Goal: Transaction & Acquisition: Purchase product/service

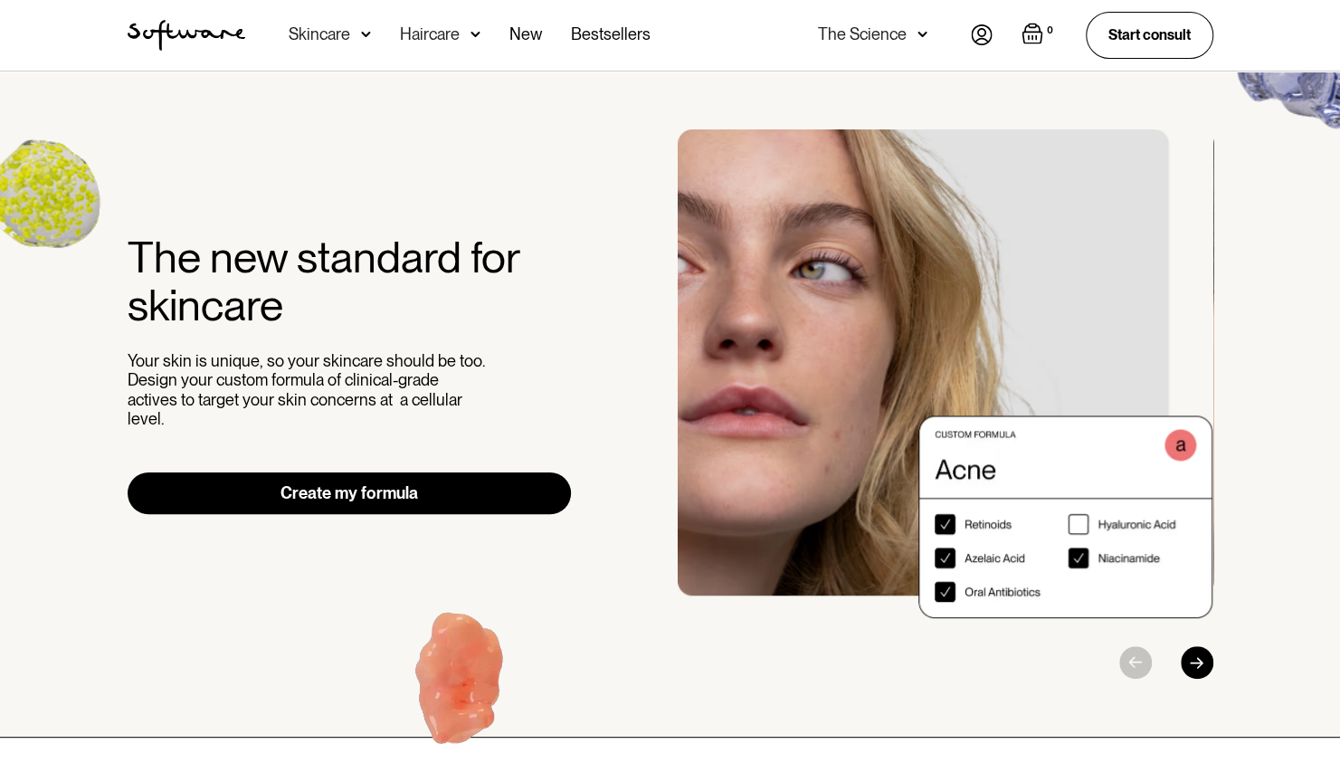
click at [985, 34] on img at bounding box center [982, 34] width 22 height 21
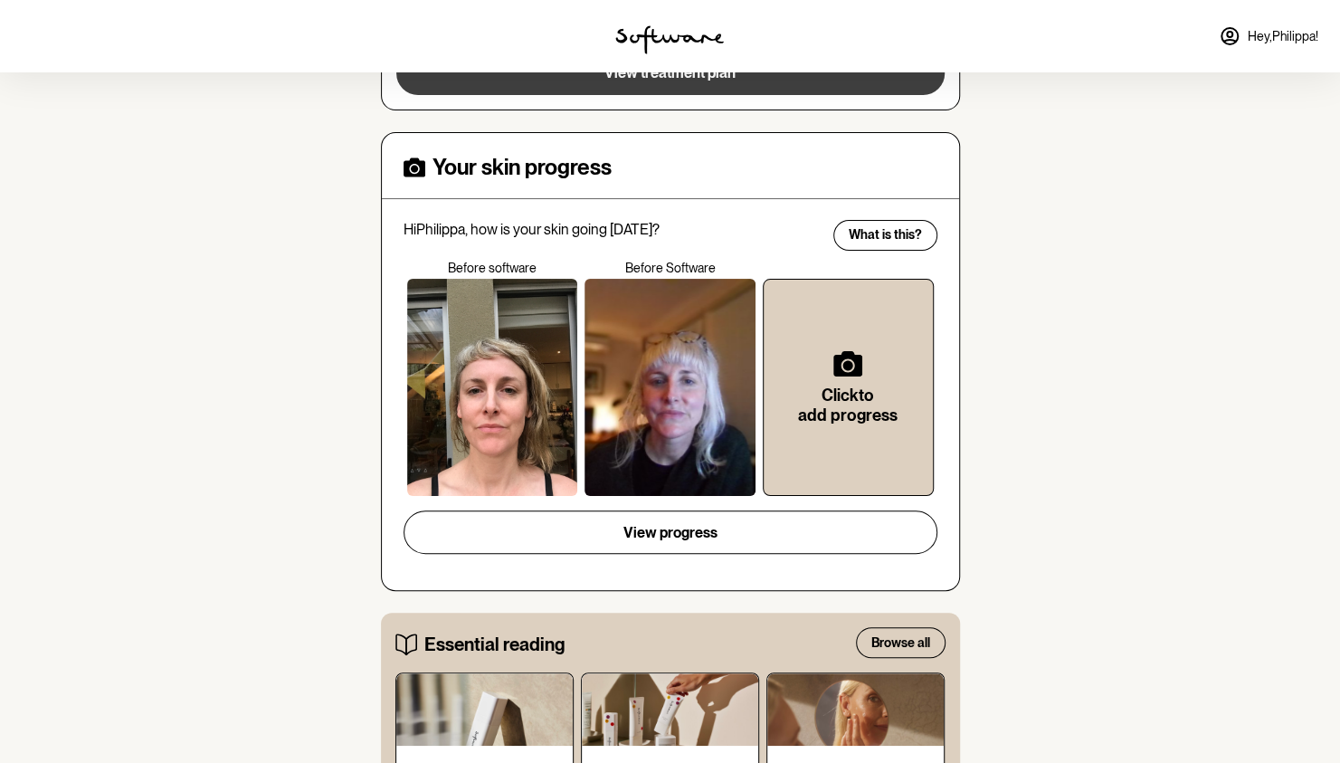
scroll to position [90, 0]
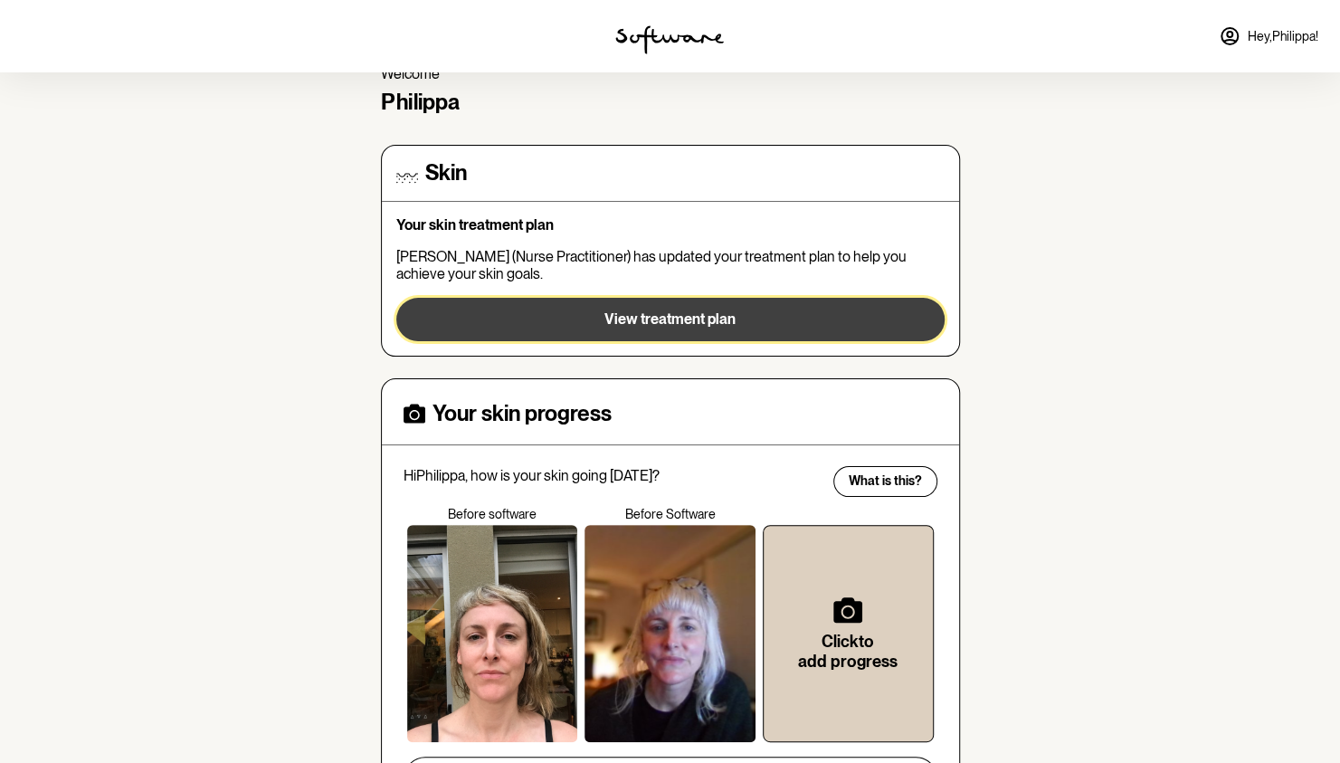
click at [690, 311] on span "View treatment plan" at bounding box center [670, 318] width 131 height 17
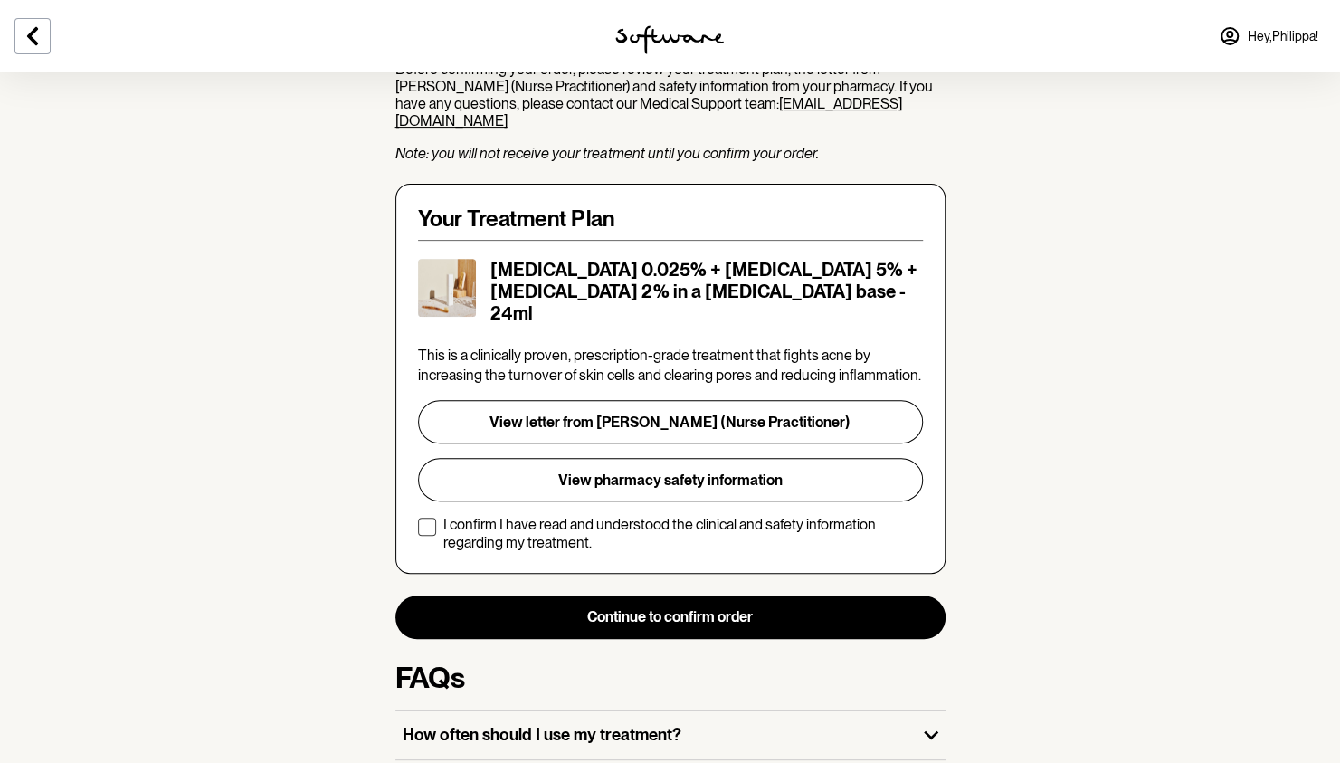
scroll to position [271, 0]
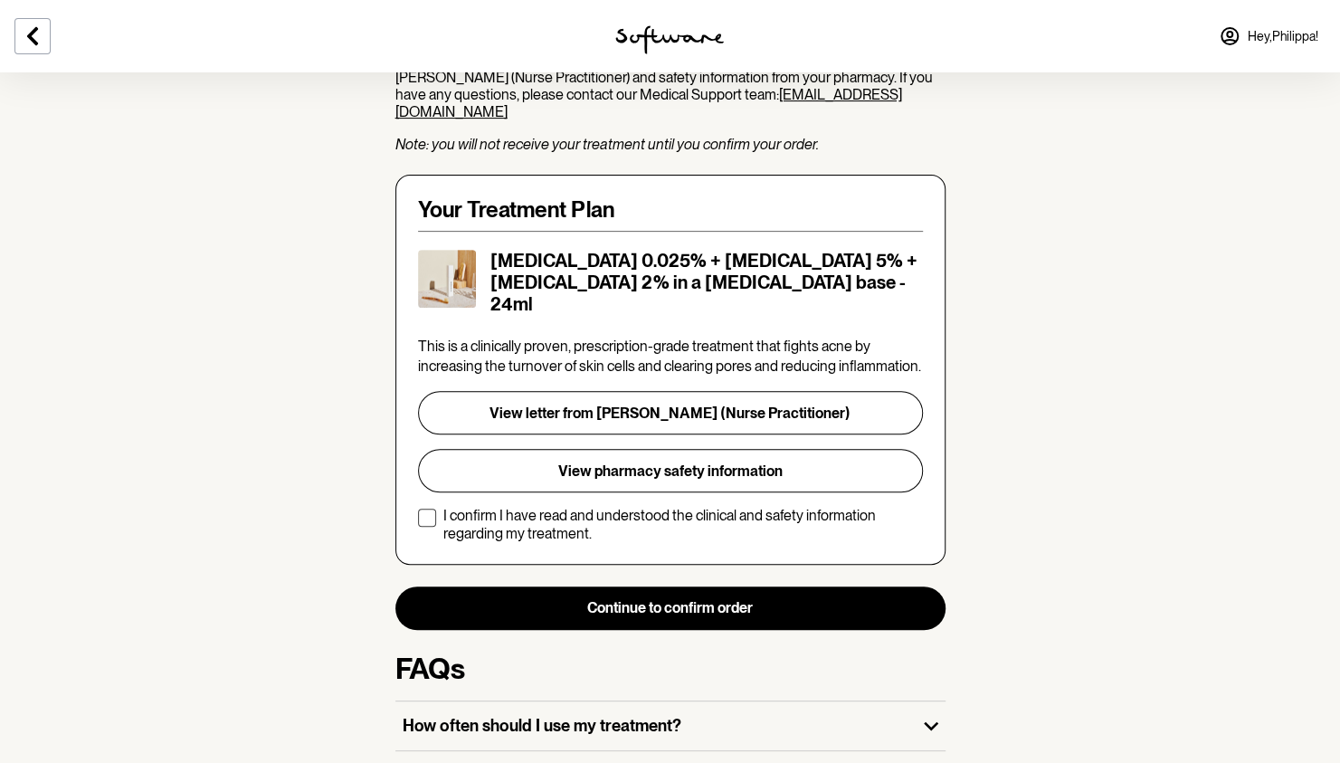
drag, startPoint x: 426, startPoint y: 485, endPoint x: 500, endPoint y: 549, distance: 97.5
click at [426, 509] on span at bounding box center [427, 518] width 18 height 18
click at [418, 524] on input "I confirm I have read and understood the clinical and safety information regard…" at bounding box center [417, 524] width 1 height 1
checkbox input "true"
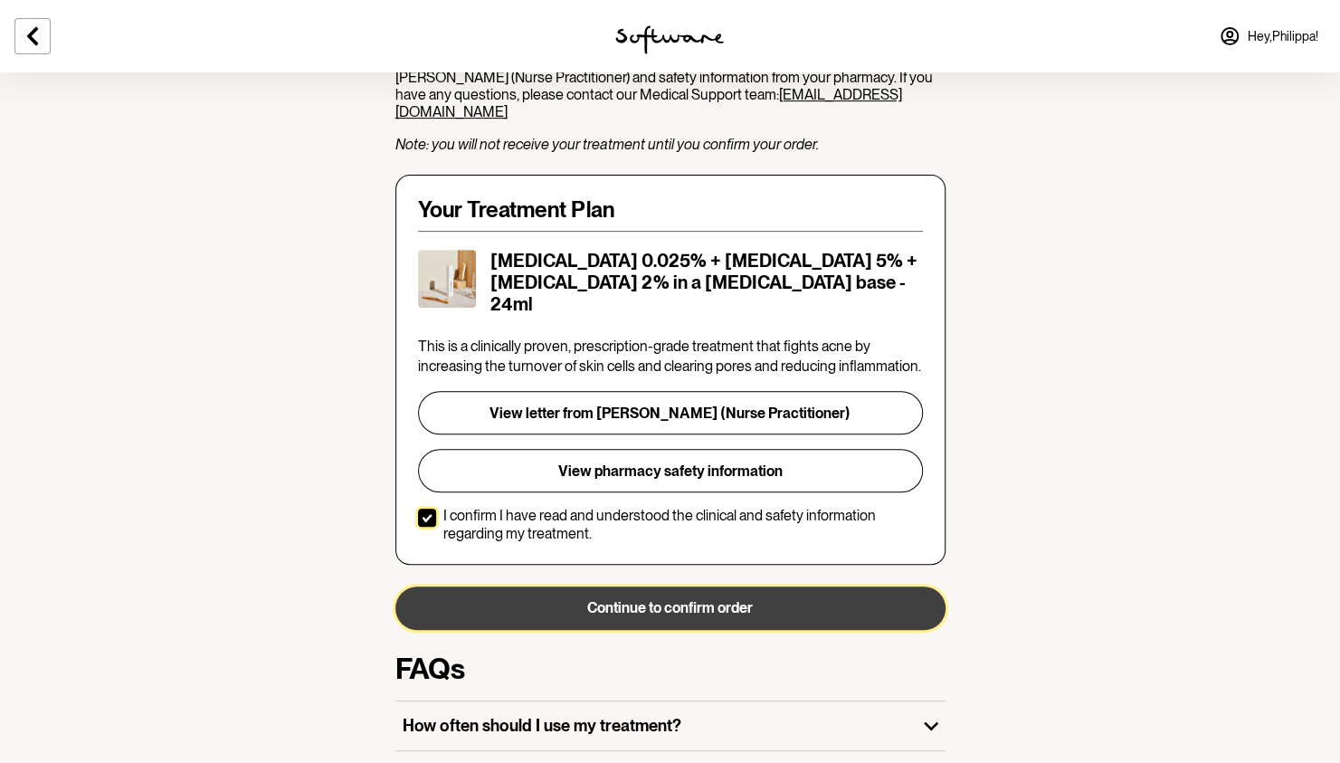
click at [650, 586] on button "Continue to confirm order" at bounding box center [670, 607] width 550 height 43
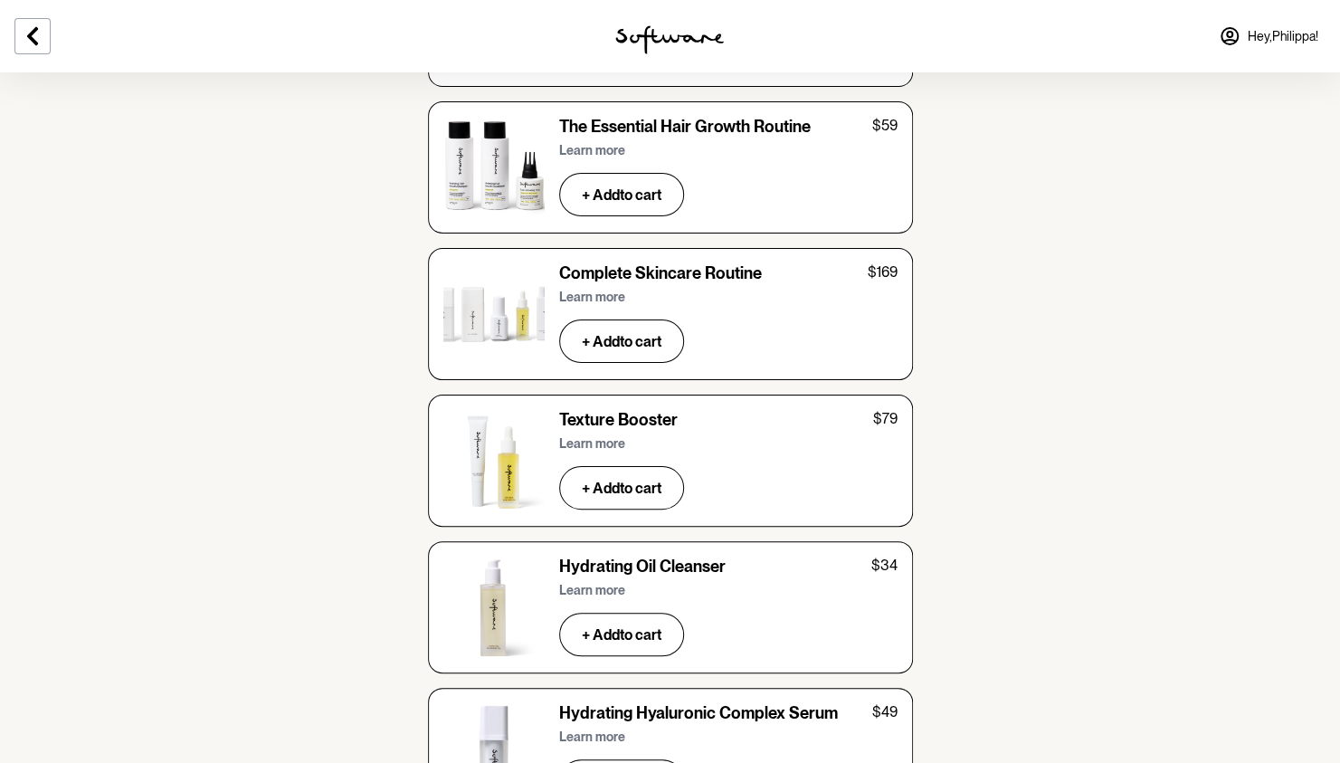
scroll to position [6250, 0]
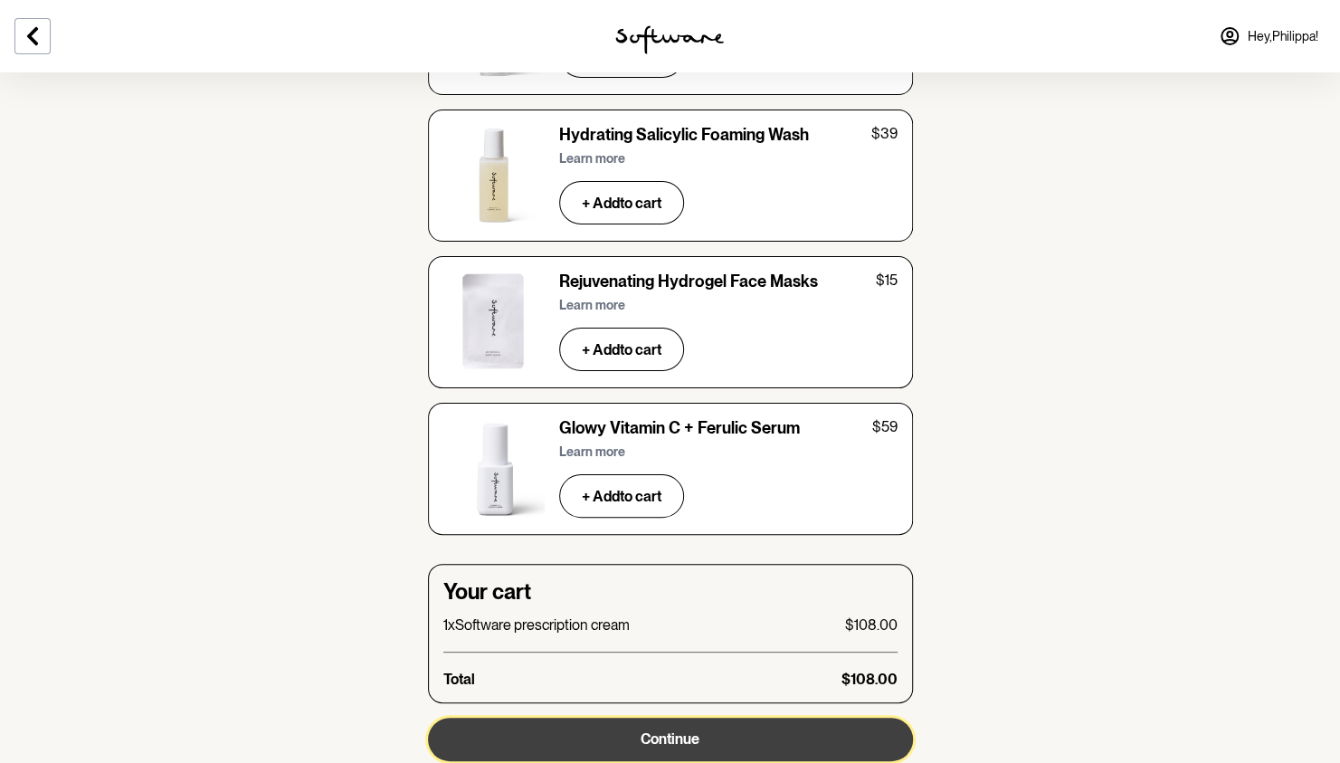
click at [697, 718] on button "Continue" at bounding box center [670, 739] width 485 height 43
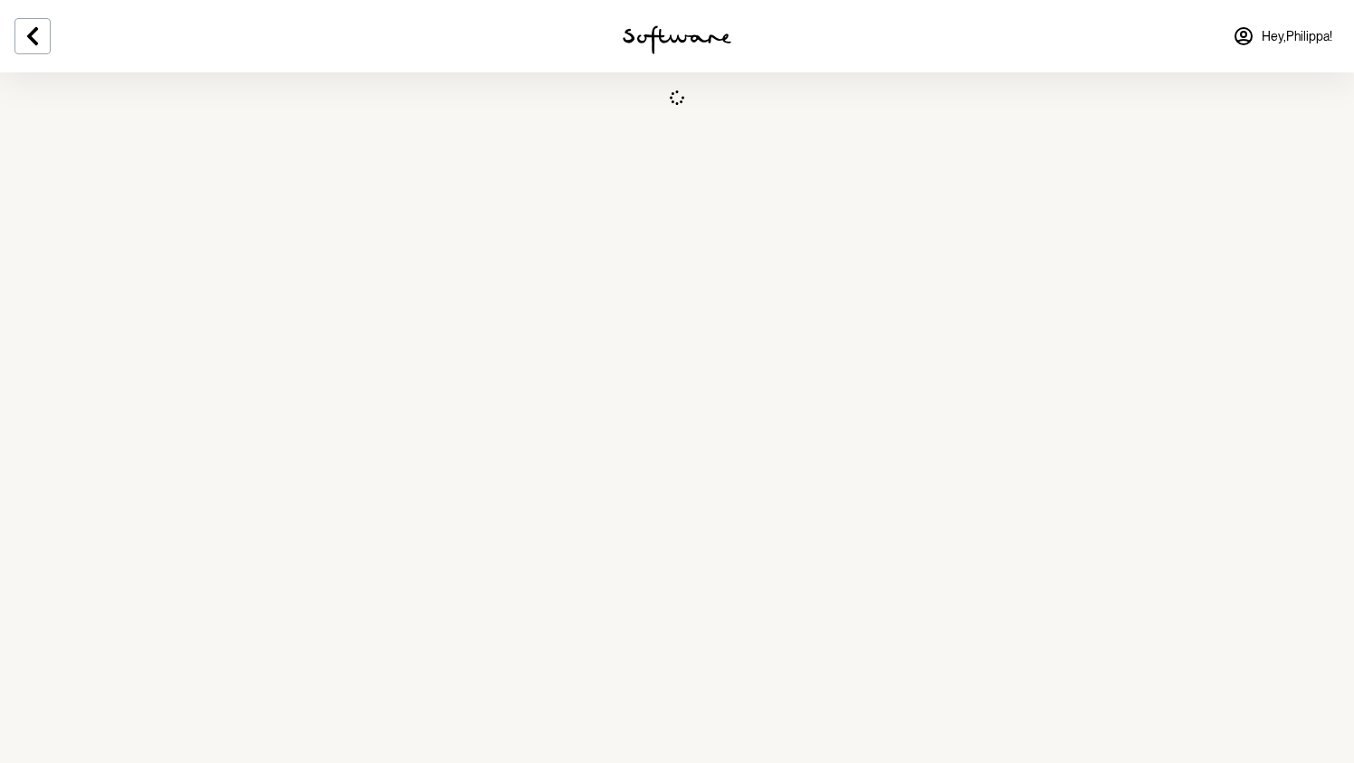
select select "VIC"
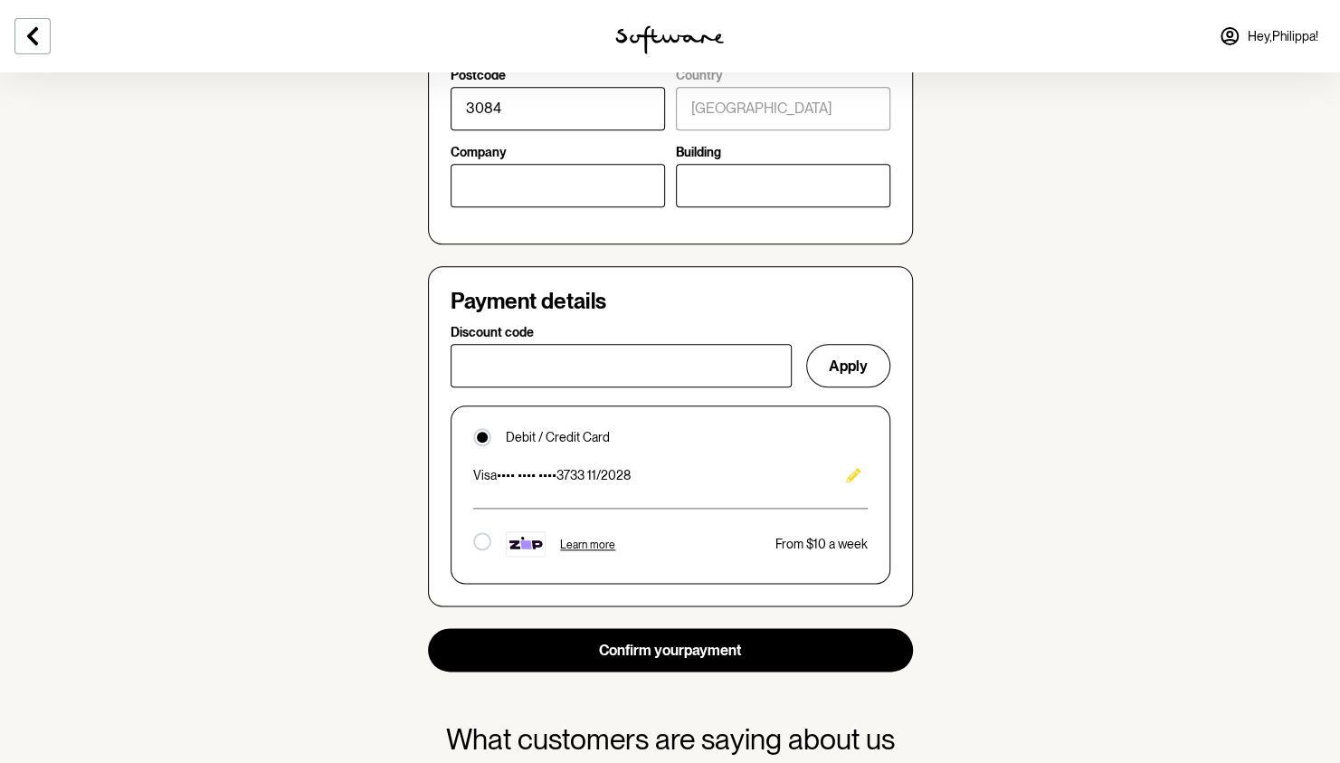
scroll to position [1086, 0]
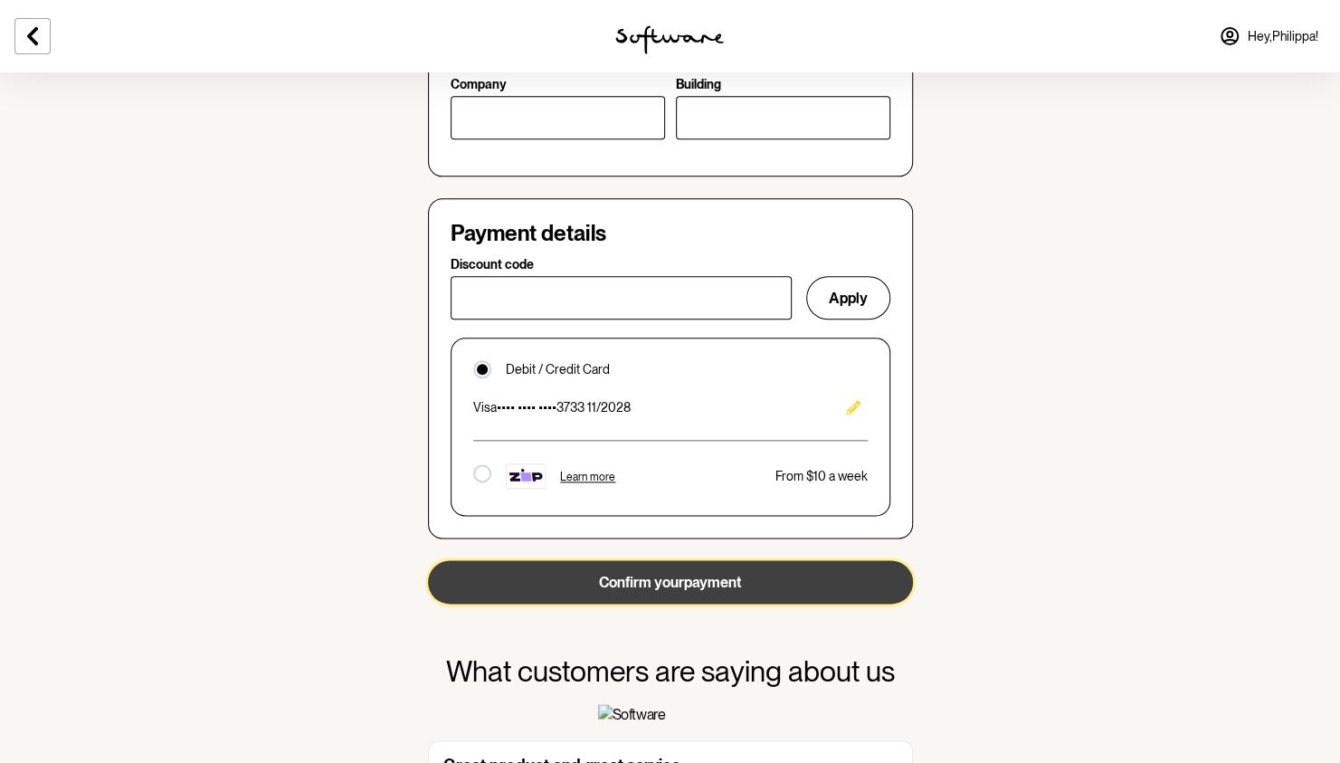
click at [739, 577] on button "Confirm your payment" at bounding box center [670, 581] width 485 height 43
